Goal: Task Accomplishment & Management: Use online tool/utility

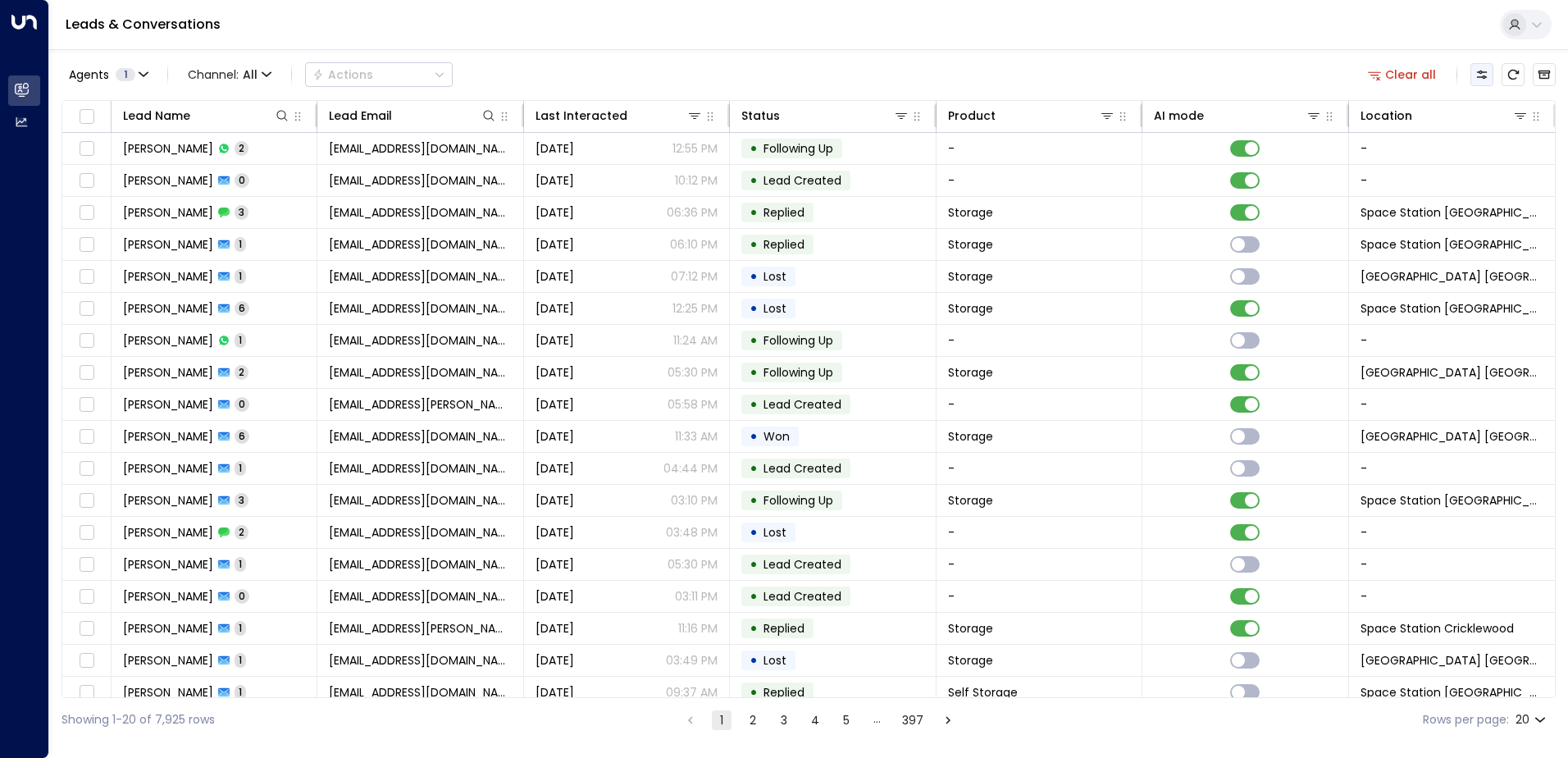
click at [1479, 79] on icon "Customize" at bounding box center [1482, 74] width 13 height 13
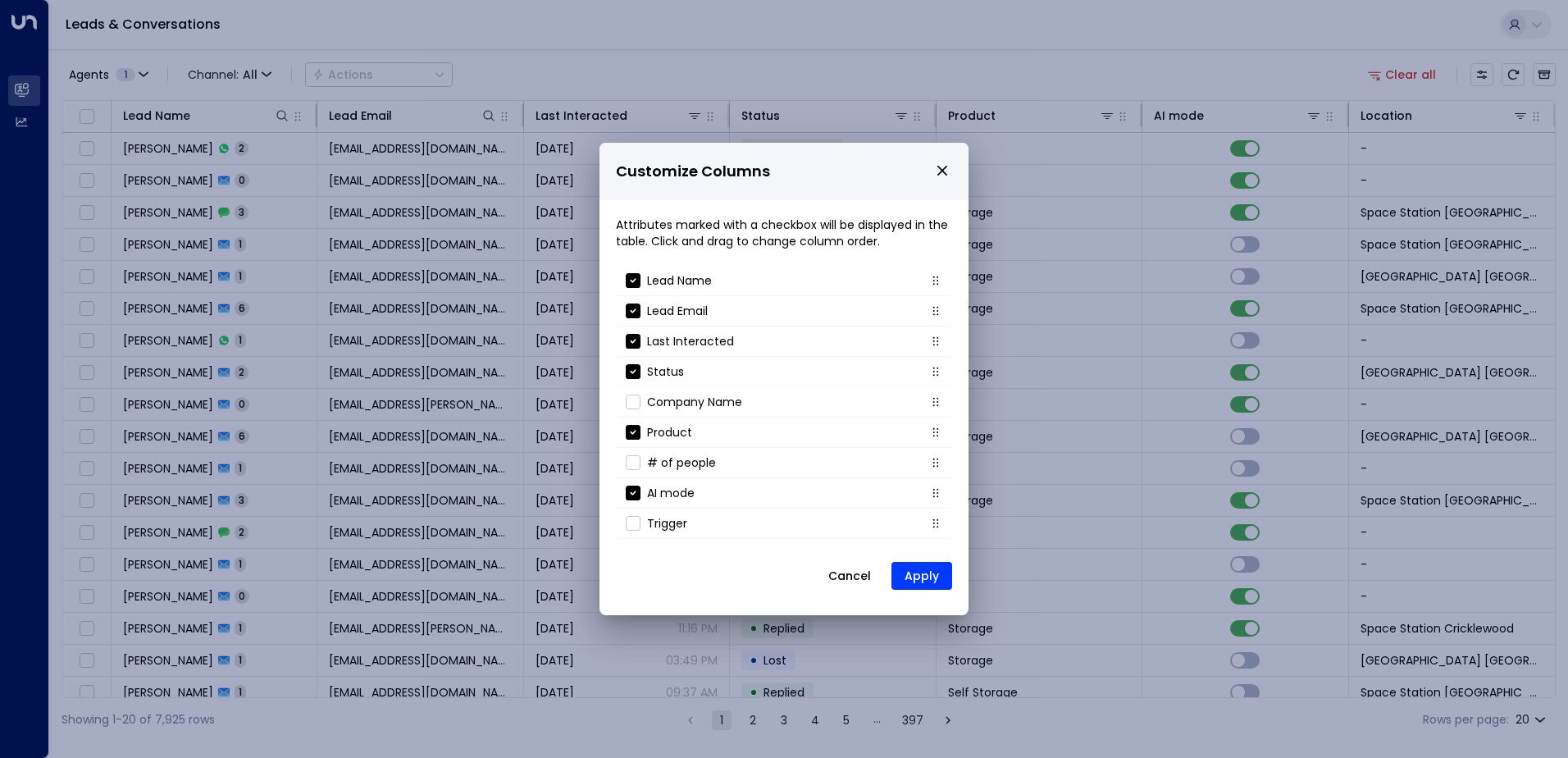
click at [854, 584] on button "Cancel" at bounding box center [850, 576] width 71 height 30
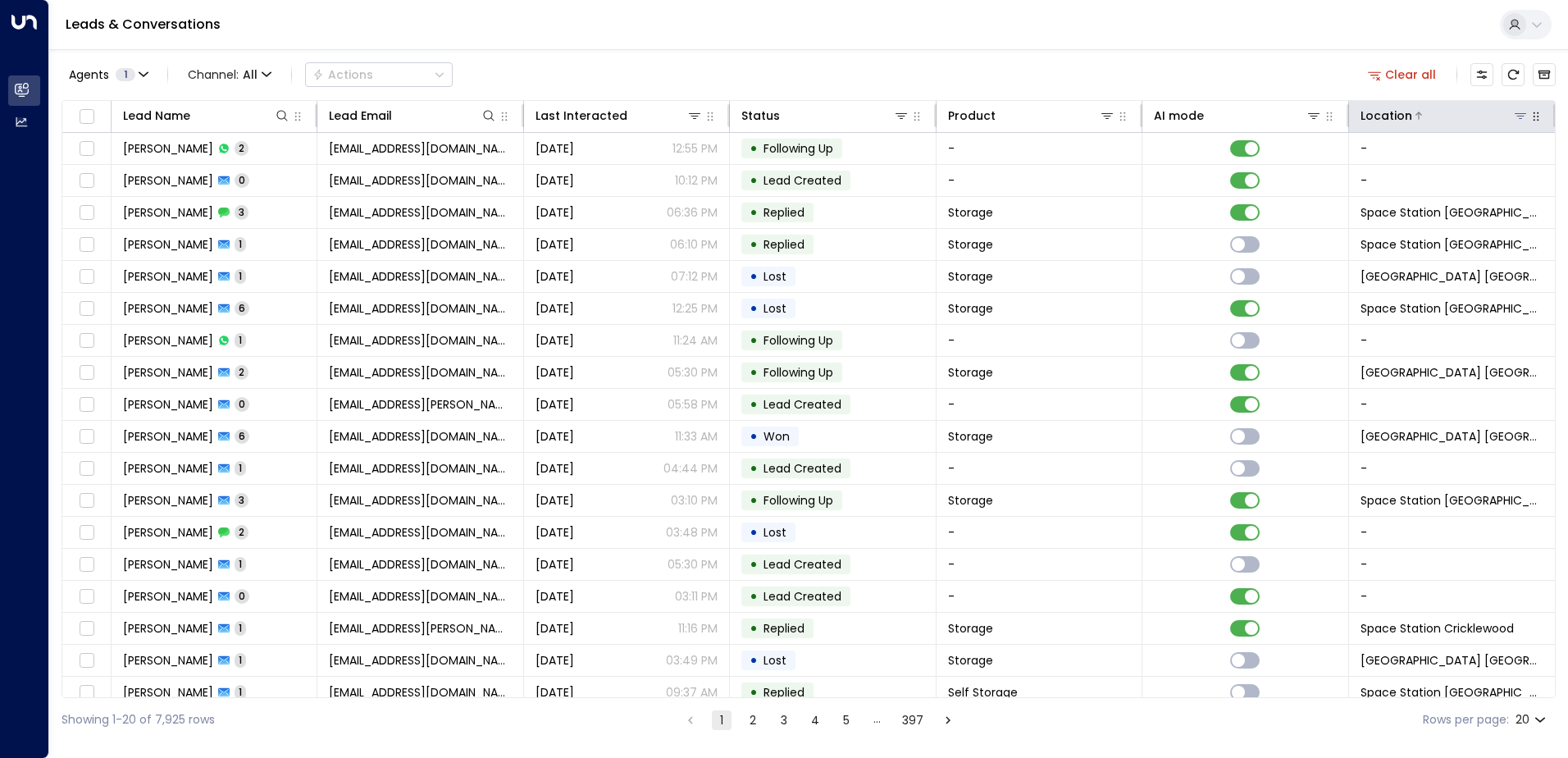
click at [1519, 122] on button at bounding box center [1520, 115] width 16 height 16
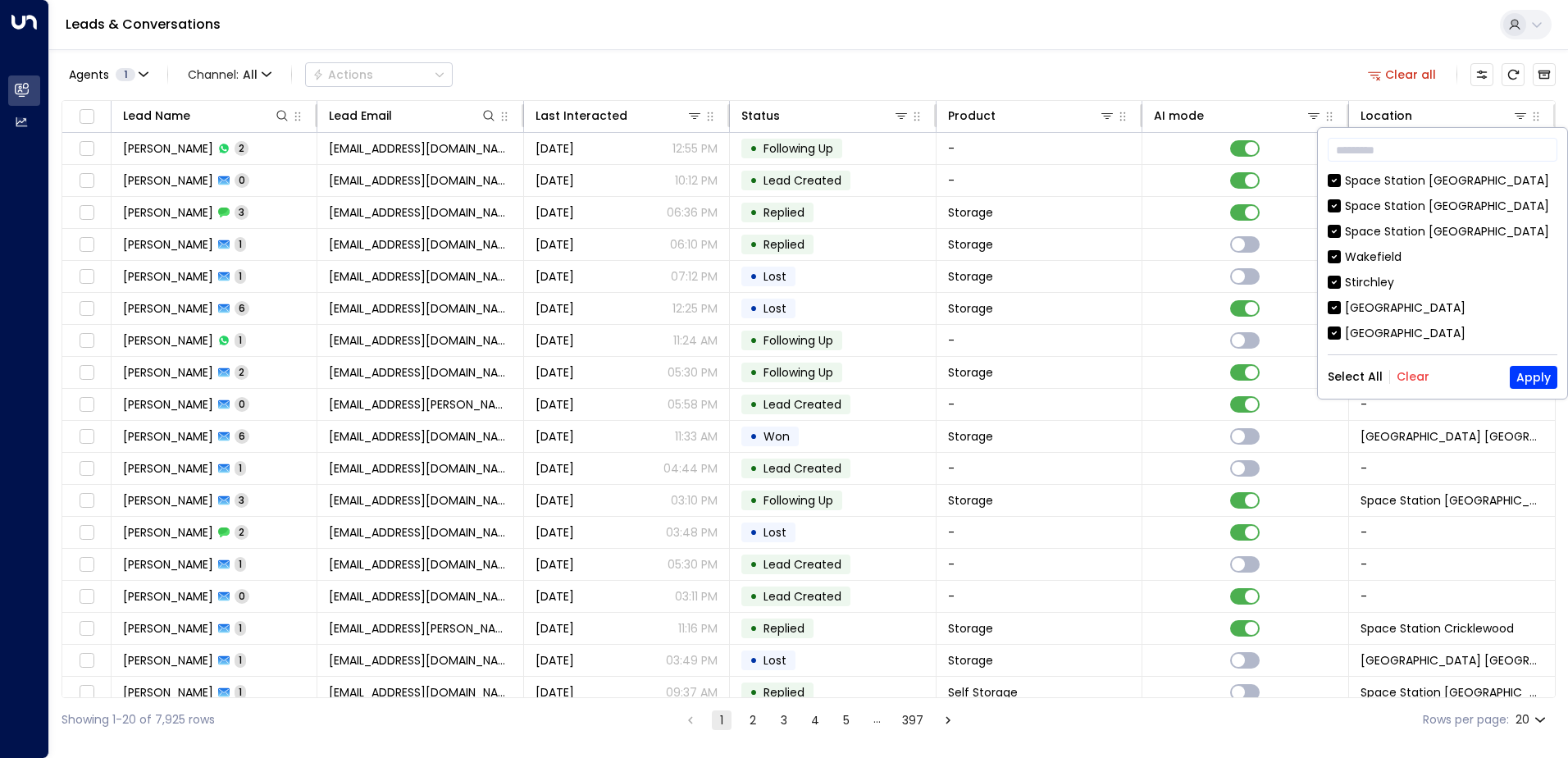
click at [1426, 376] on div "Select All Clear Apply" at bounding box center [1443, 377] width 229 height 23
click at [1413, 370] on button "Clear" at bounding box center [1413, 376] width 32 height 13
click at [1345, 201] on div "Space Station [GEOGRAPHIC_DATA]" at bounding box center [1447, 207] width 204 height 17
click at [1545, 375] on button "Apply" at bounding box center [1534, 377] width 48 height 23
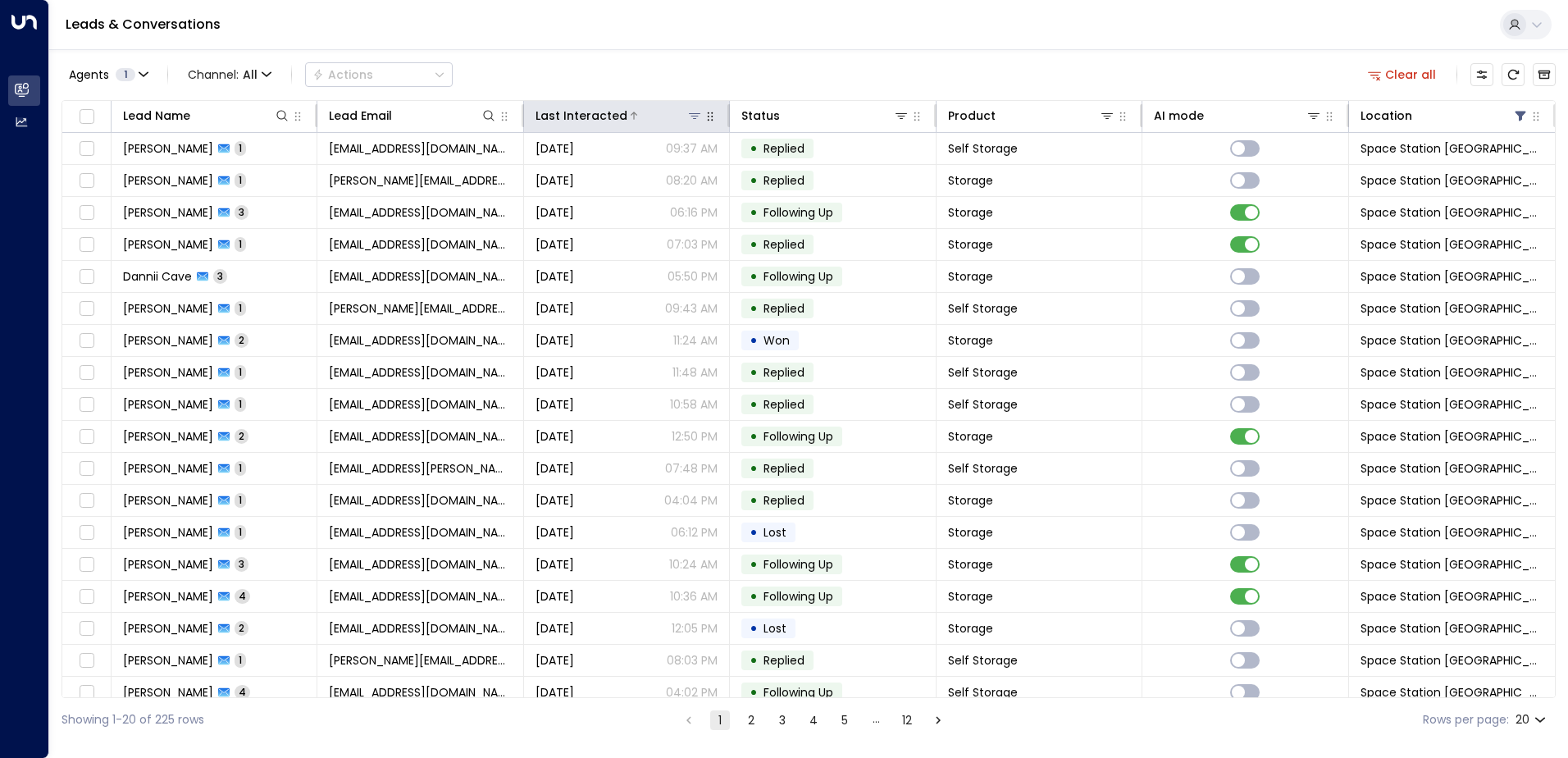
click at [629, 120] on icon at bounding box center [634, 116] width 10 height 10
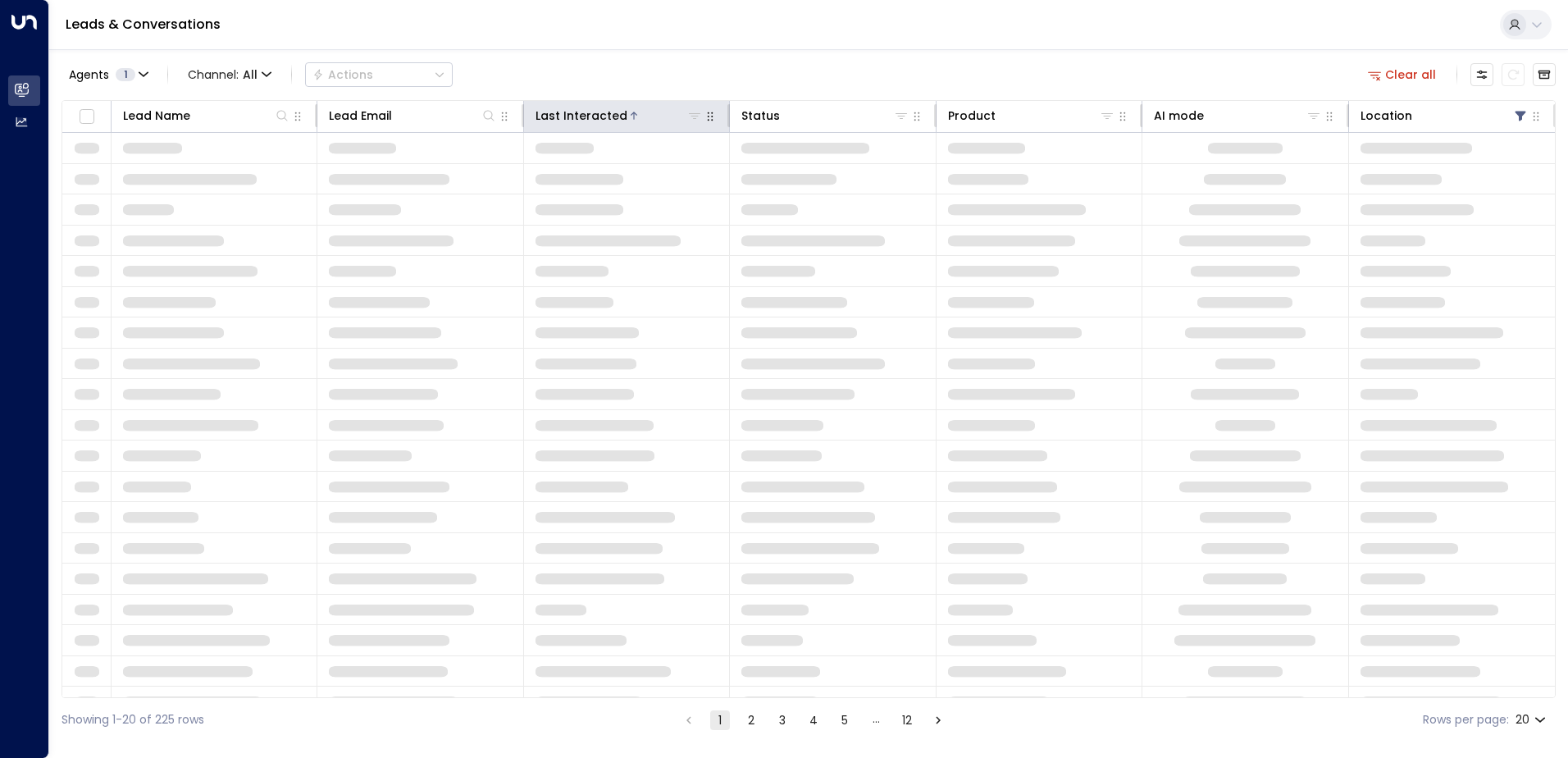
click at [629, 120] on icon at bounding box center [634, 116] width 10 height 10
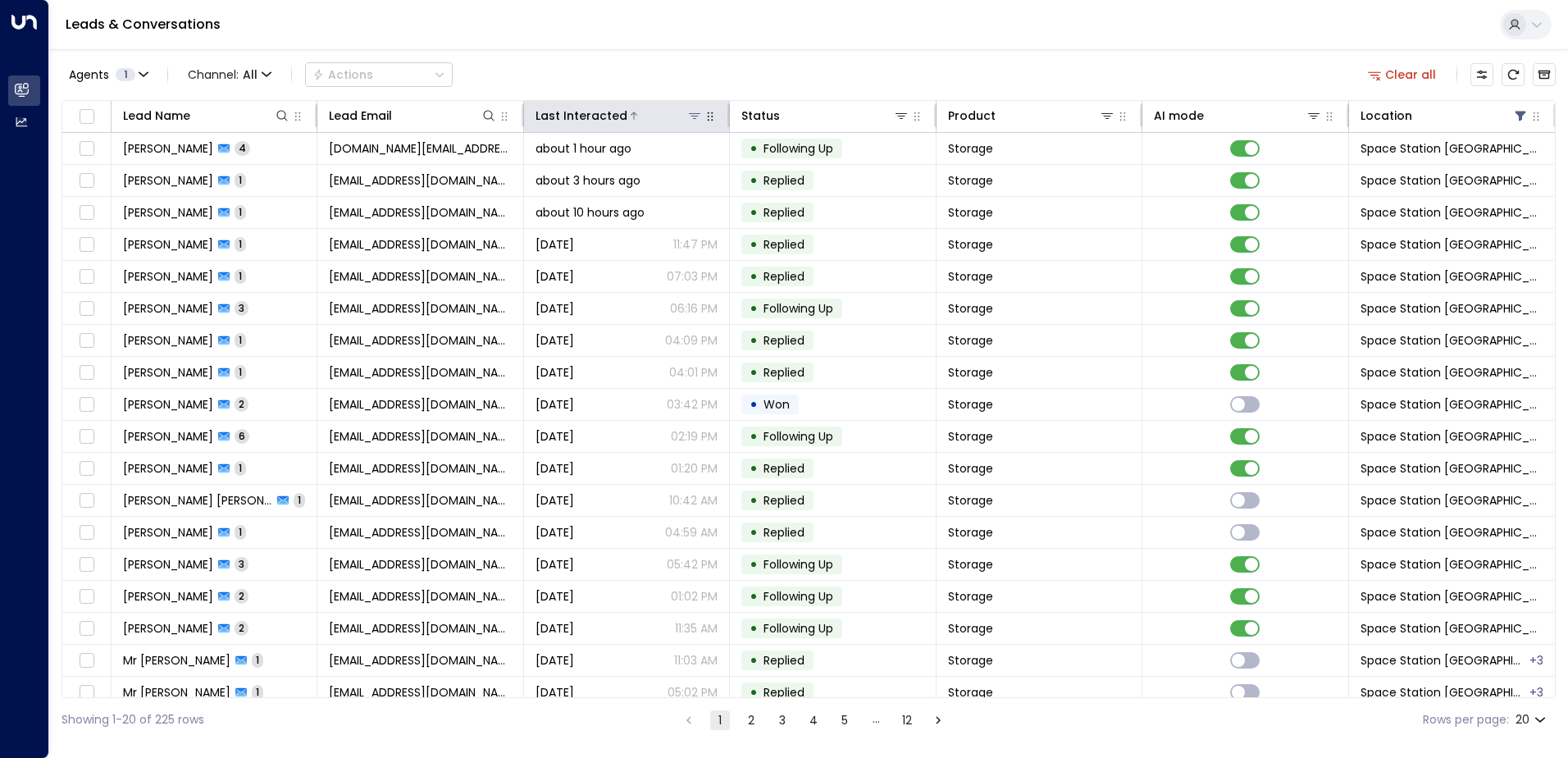
click at [629, 120] on icon at bounding box center [634, 116] width 10 height 10
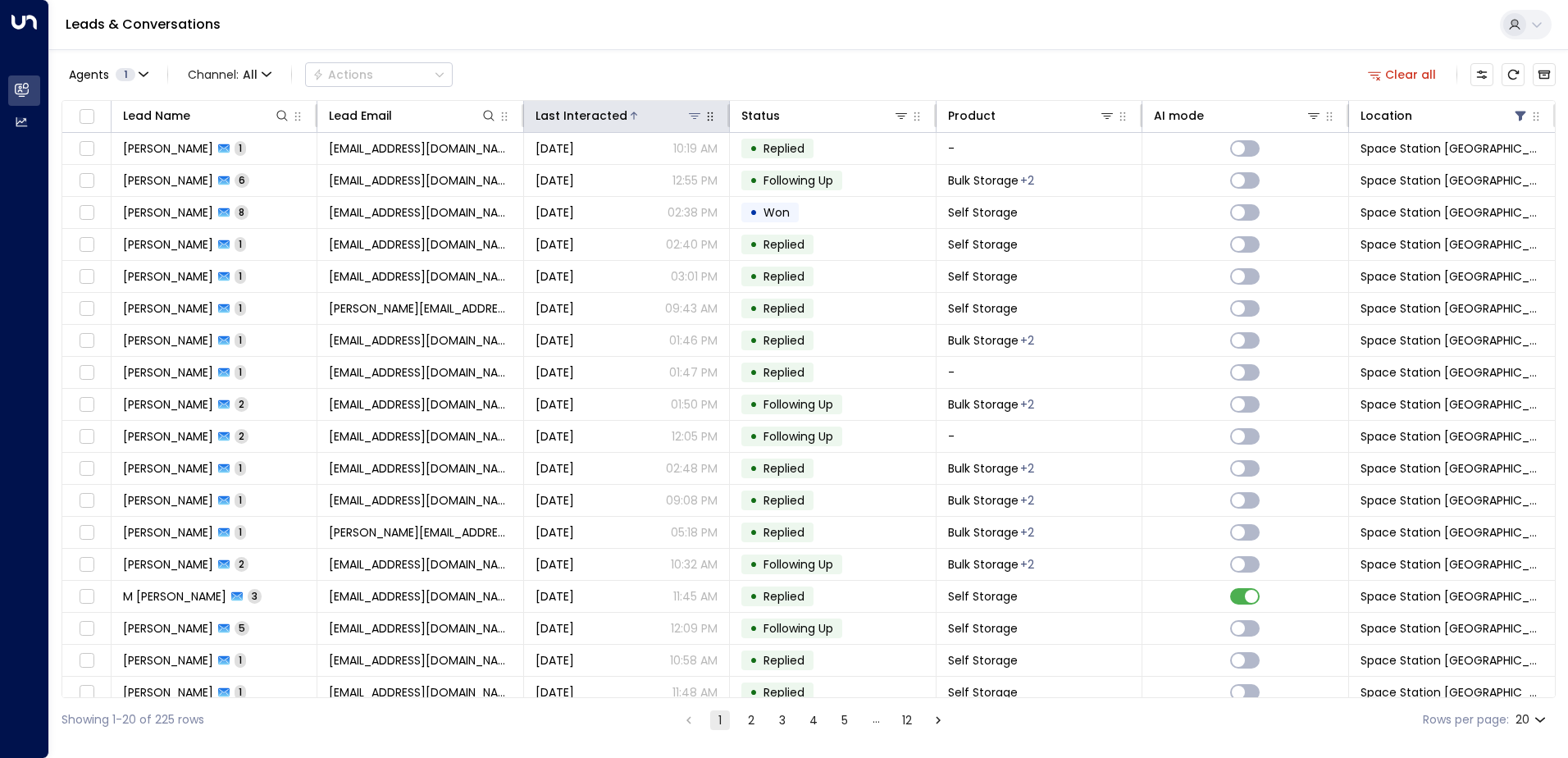
click at [629, 120] on icon at bounding box center [634, 116] width 10 height 10
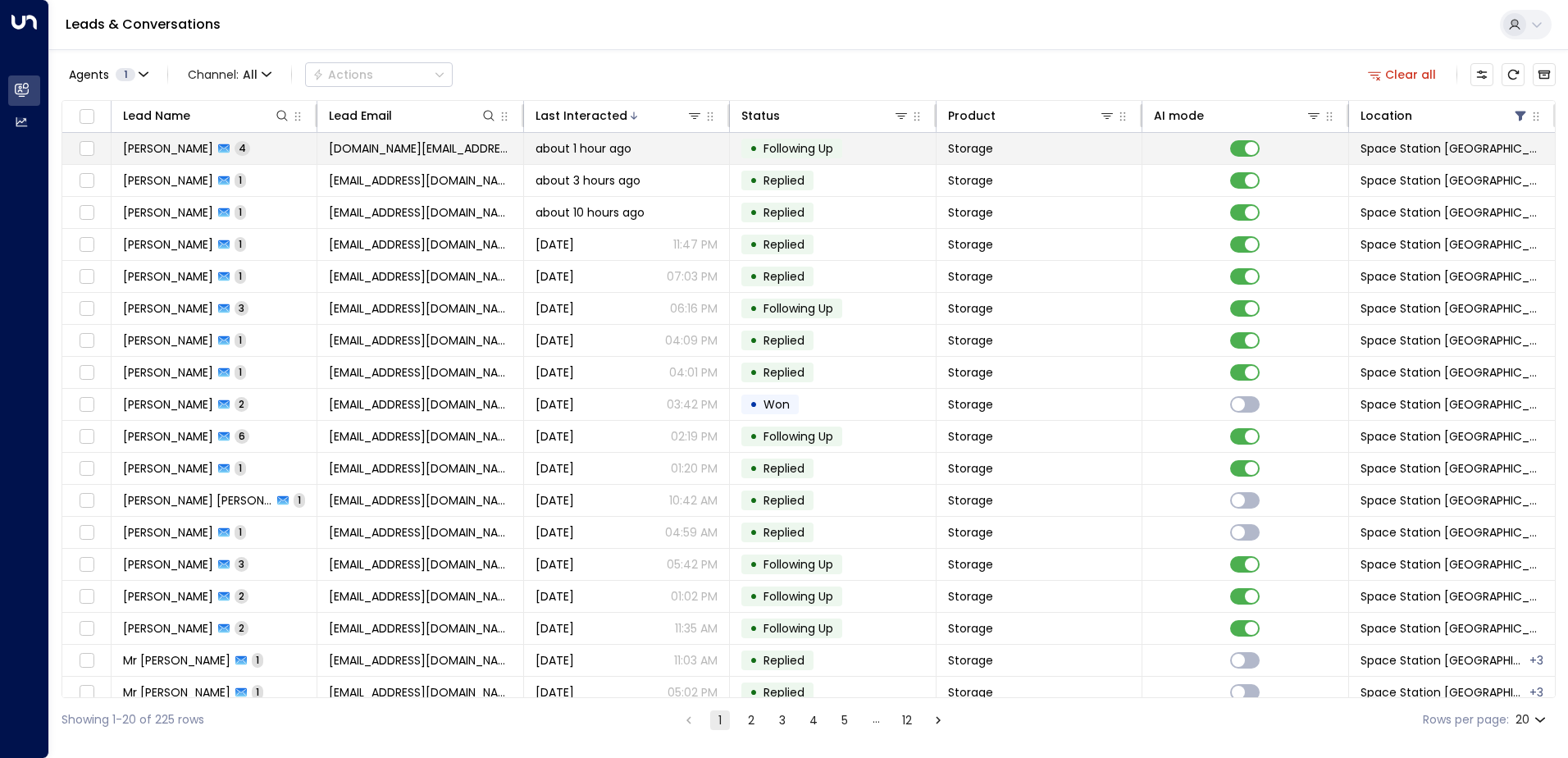
click at [601, 162] on td "about 1 hour ago" at bounding box center [626, 149] width 206 height 32
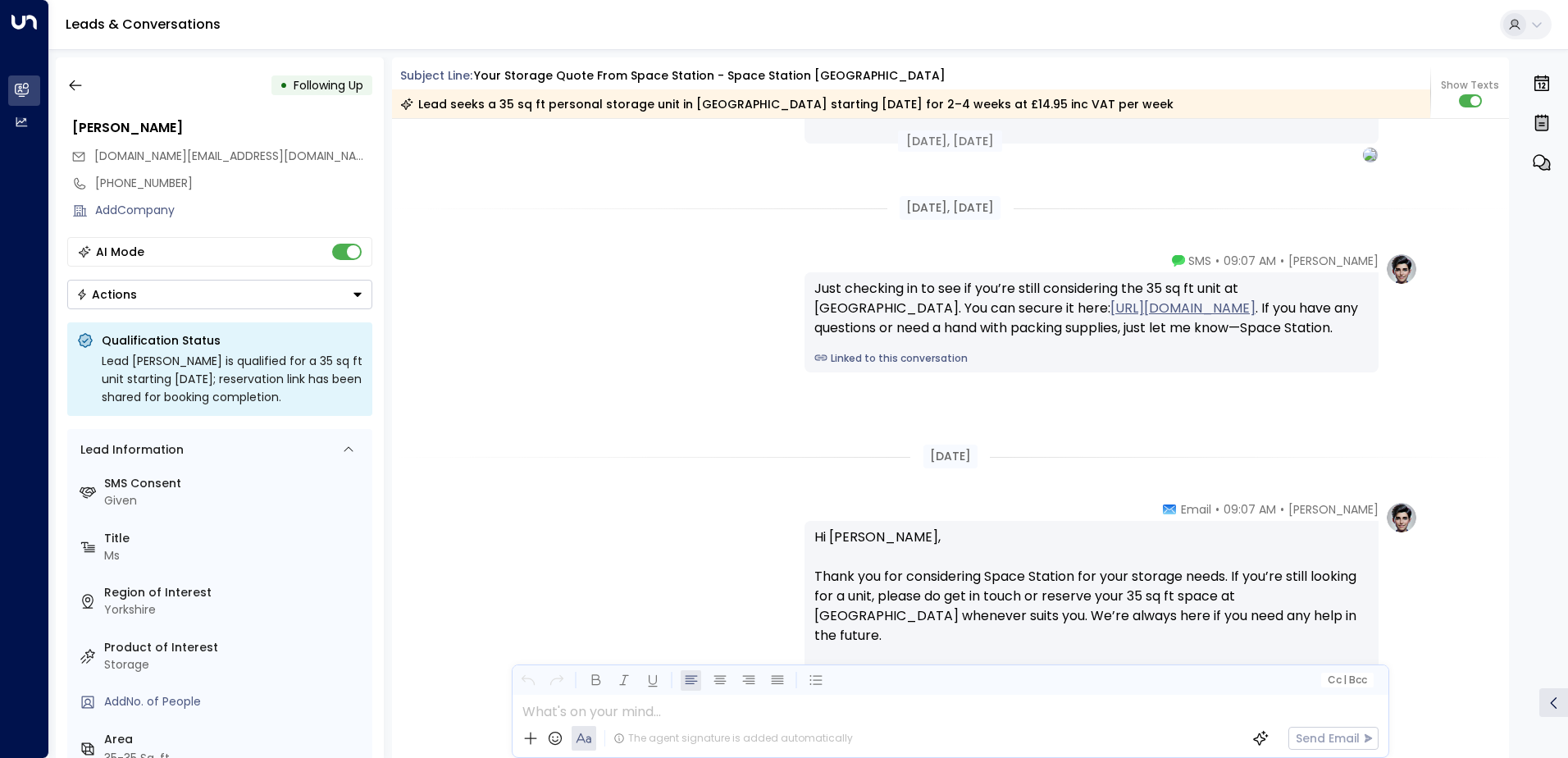
scroll to position [2440, 0]
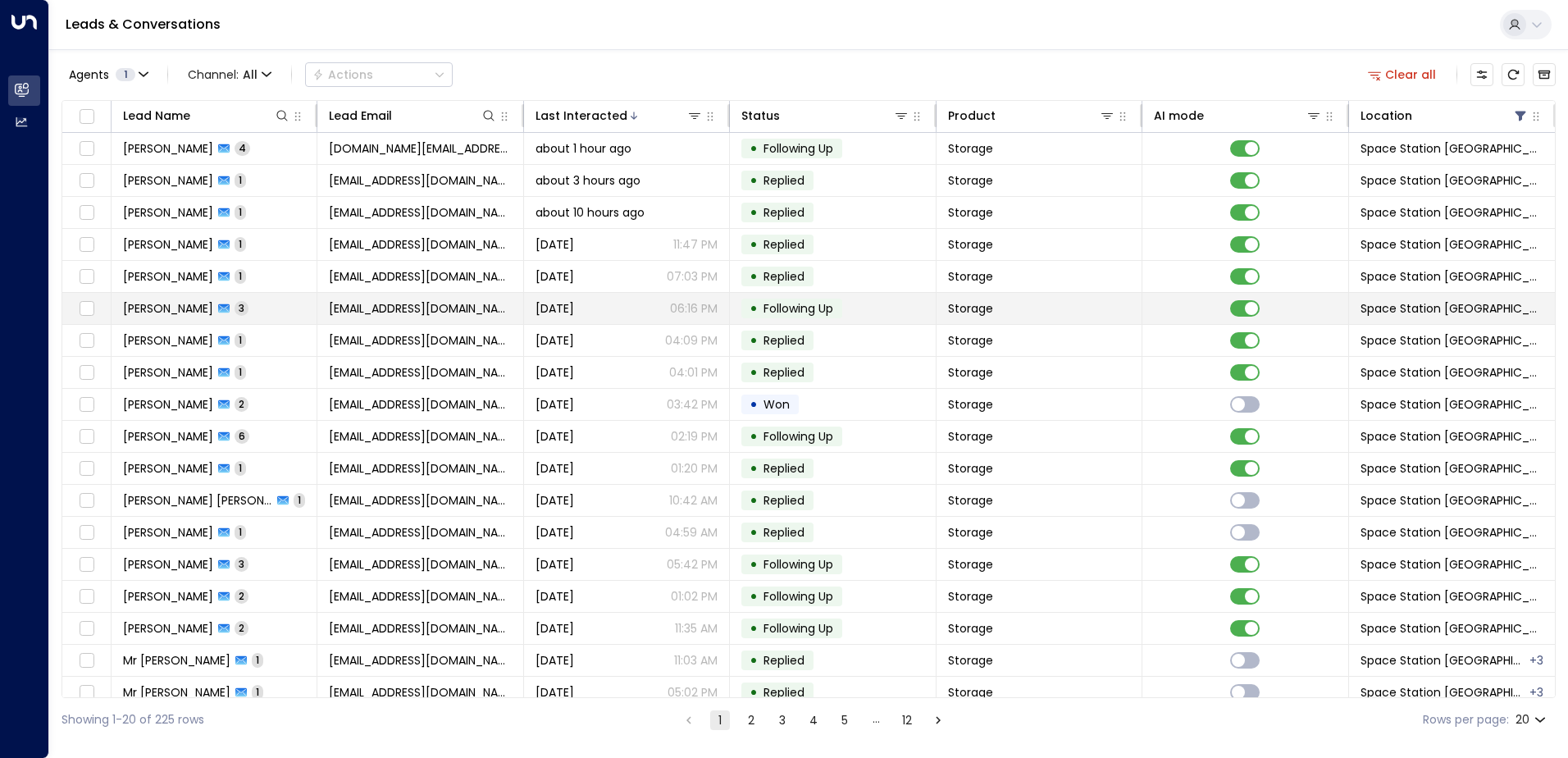
click at [387, 310] on span "[EMAIL_ADDRESS][DOMAIN_NAME]" at bounding box center [420, 308] width 182 height 16
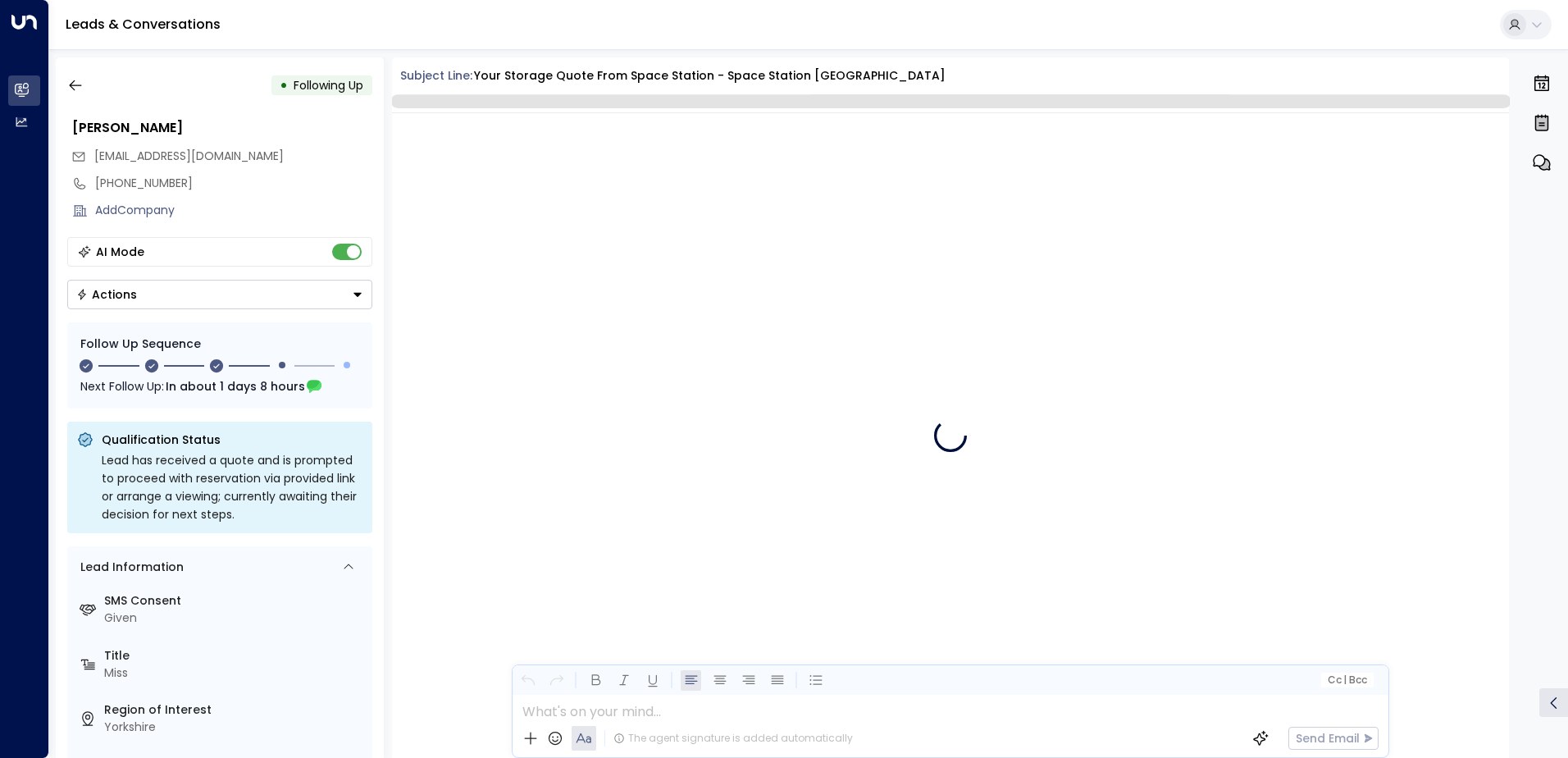
scroll to position [1889, 0]
